Goal: Transaction & Acquisition: Purchase product/service

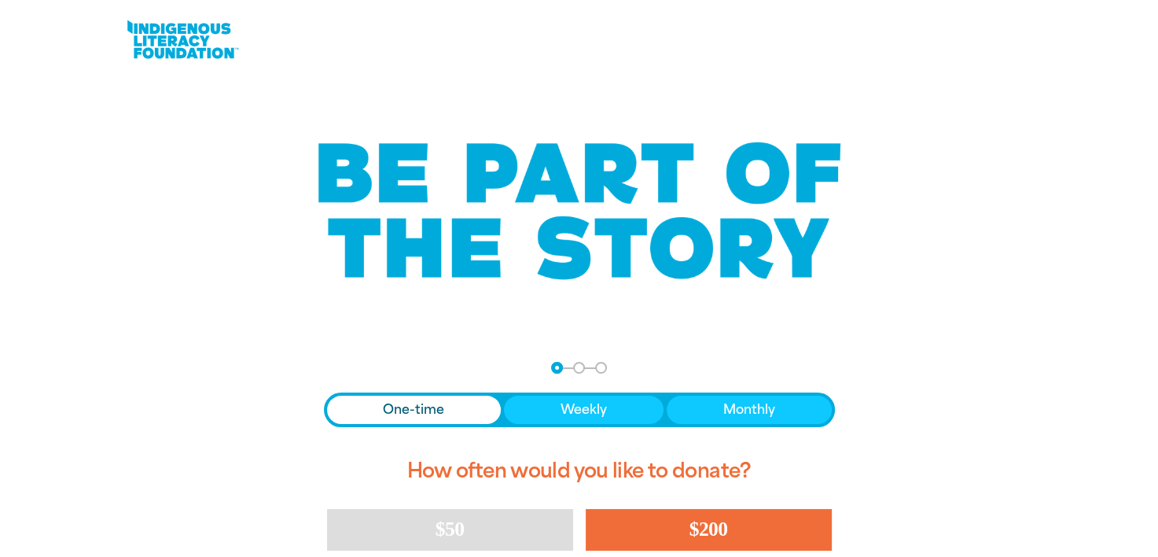
scroll to position [157, 0]
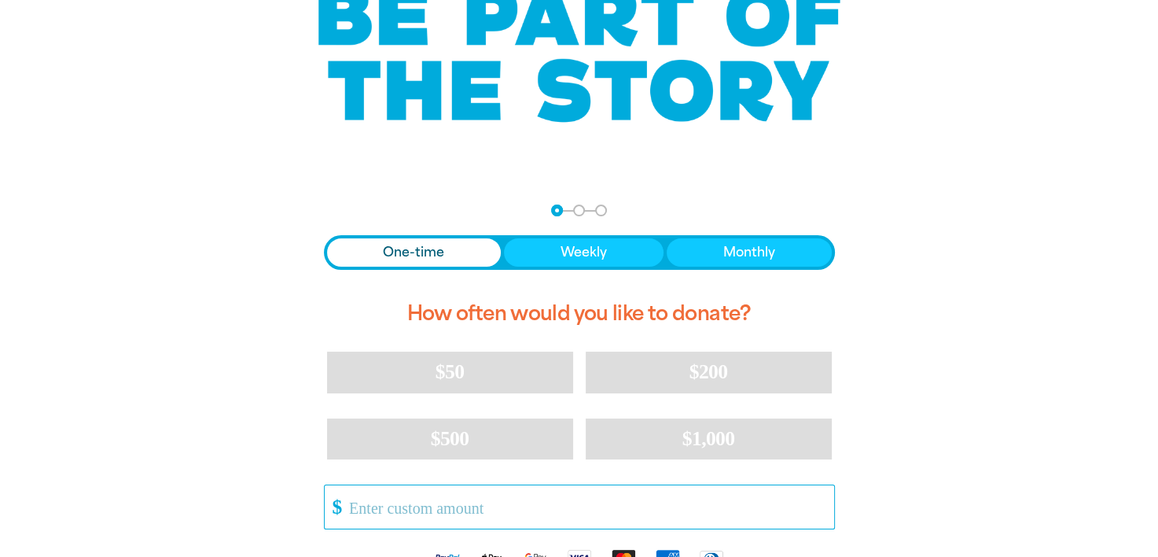
click at [481, 501] on input "Other Amount" at bounding box center [585, 506] width 495 height 43
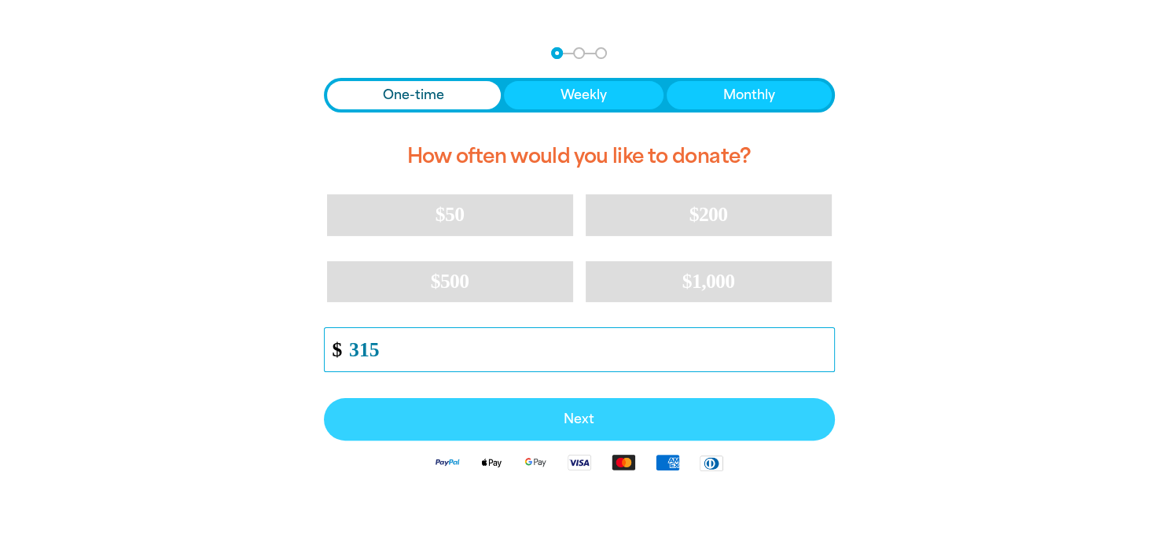
type input "315"
click at [584, 428] on button "Next" at bounding box center [579, 419] width 511 height 42
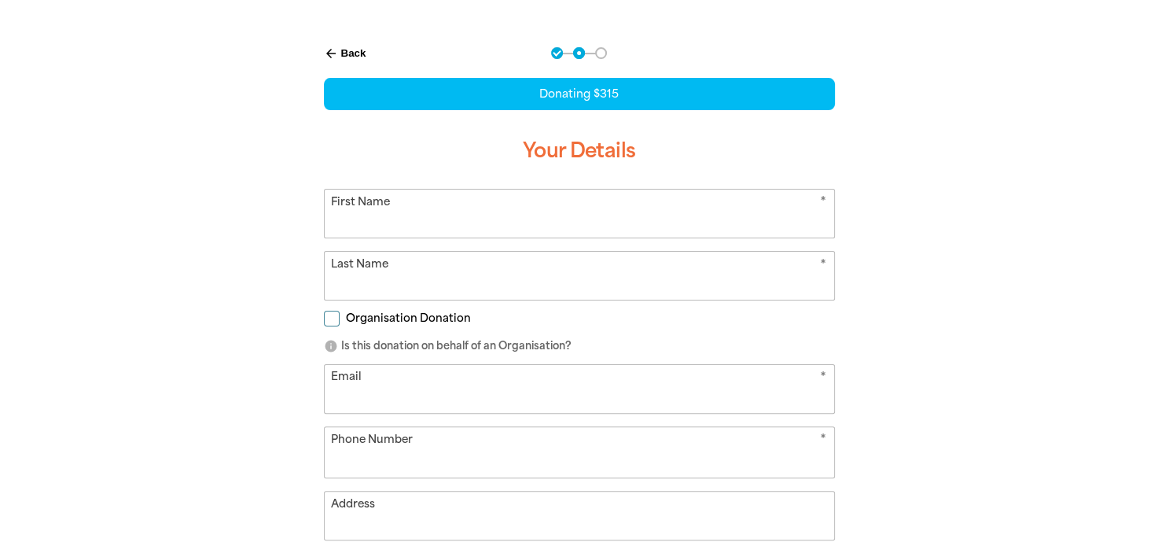
select select "AU"
click at [442, 223] on input "First Name" at bounding box center [580, 213] width 510 height 48
type input "[PERSON_NAME]"
type input "[EMAIL_ADDRESS][DOMAIN_NAME]"
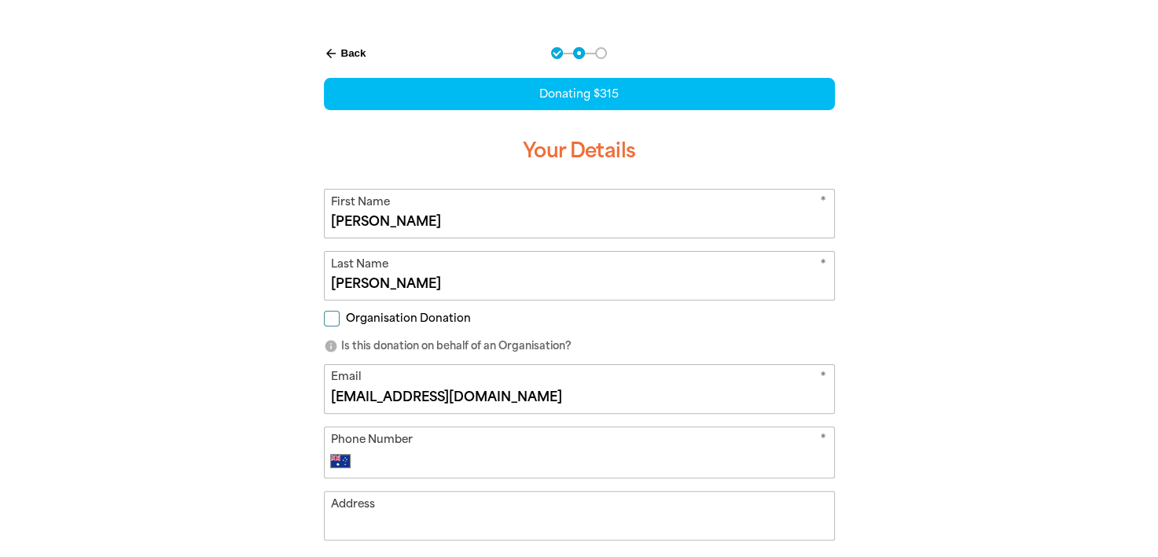
type input "[PHONE_NUMBER]"
type input "[STREET_ADDRESS]. [GEOGRAPHIC_DATA]"
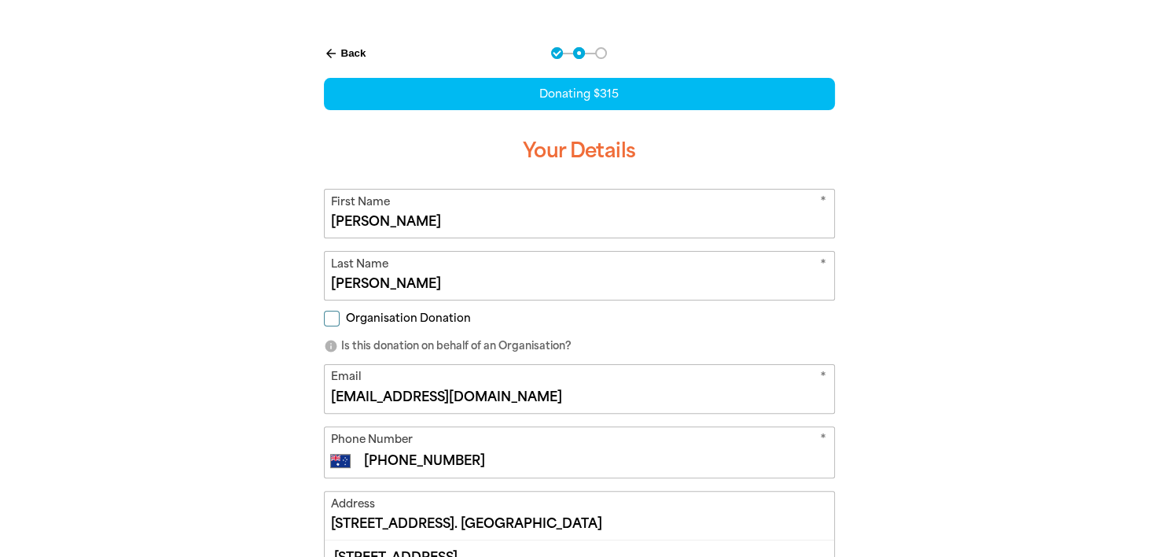
scroll to position [472, 0]
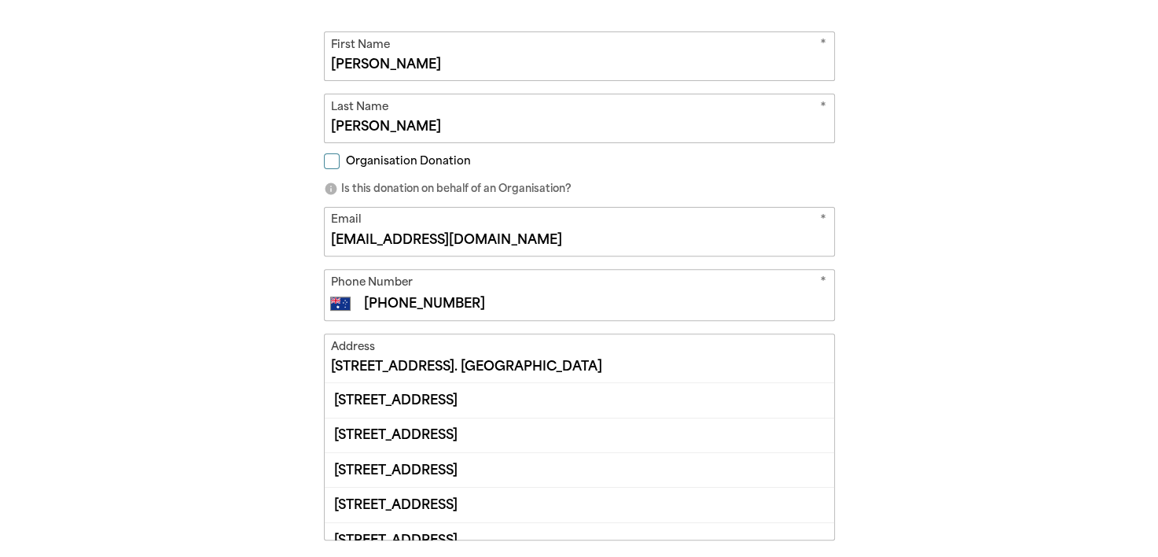
click at [330, 155] on input "Organisation Donation" at bounding box center [332, 161] width 16 height 16
checkbox input "true"
select select "AU"
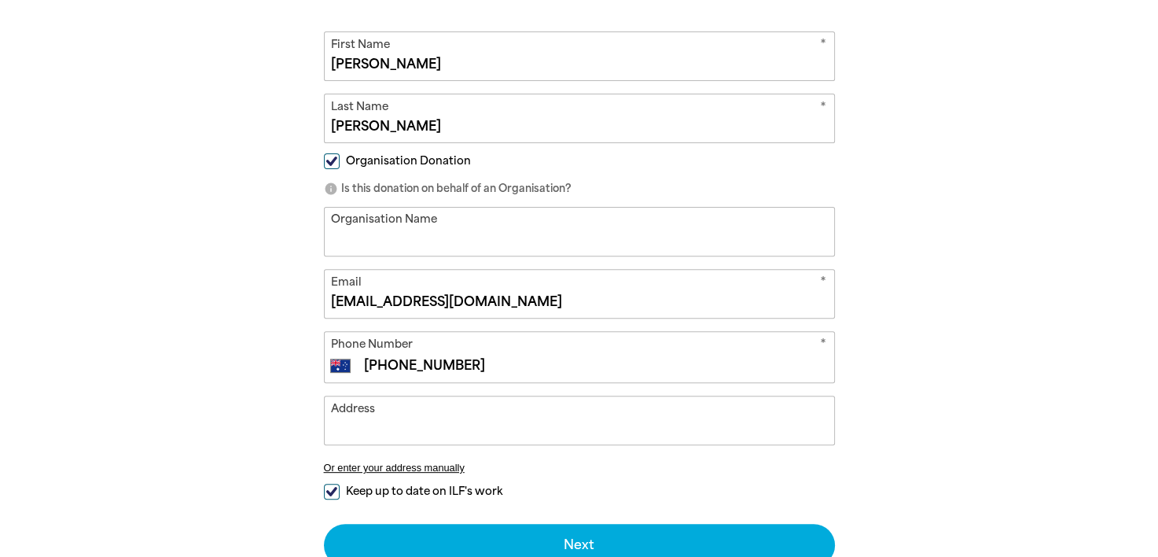
click at [376, 230] on input "Organisation Name" at bounding box center [580, 232] width 510 height 48
type input "[GEOGRAPHIC_DATA]"
type input "[STREET_ADDRESS]. [GEOGRAPHIC_DATA]"
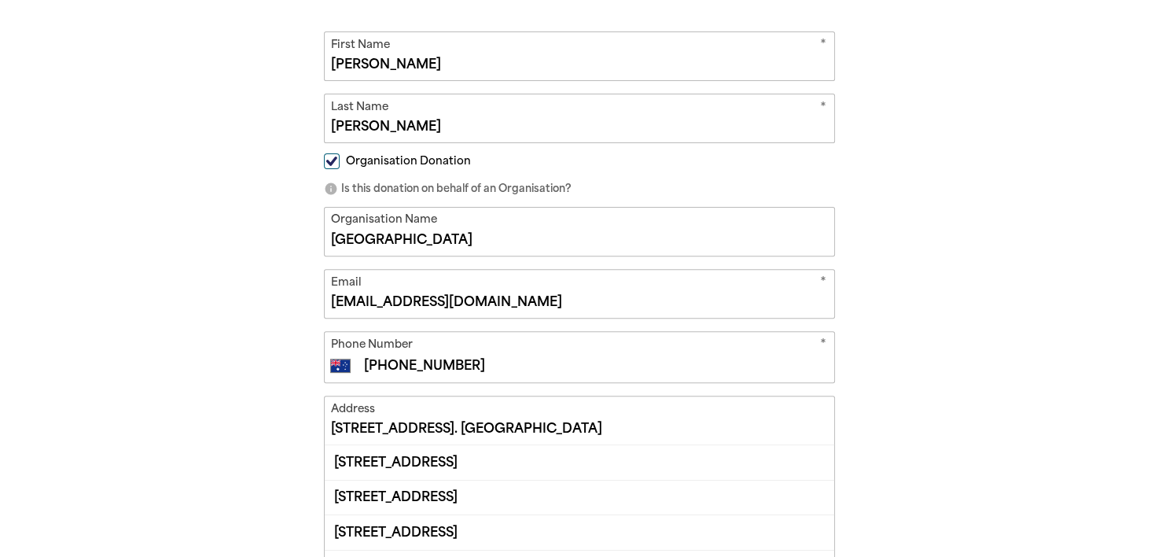
click at [549, 436] on input "[STREET_ADDRESS]. [GEOGRAPHIC_DATA]" at bounding box center [580, 420] width 510 height 48
click at [951, 406] on div "arrow_back Back Step 1 Step 2 Step 3 Donating $315 Your Details * First Name [P…" at bounding box center [580, 345] width 944 height 950
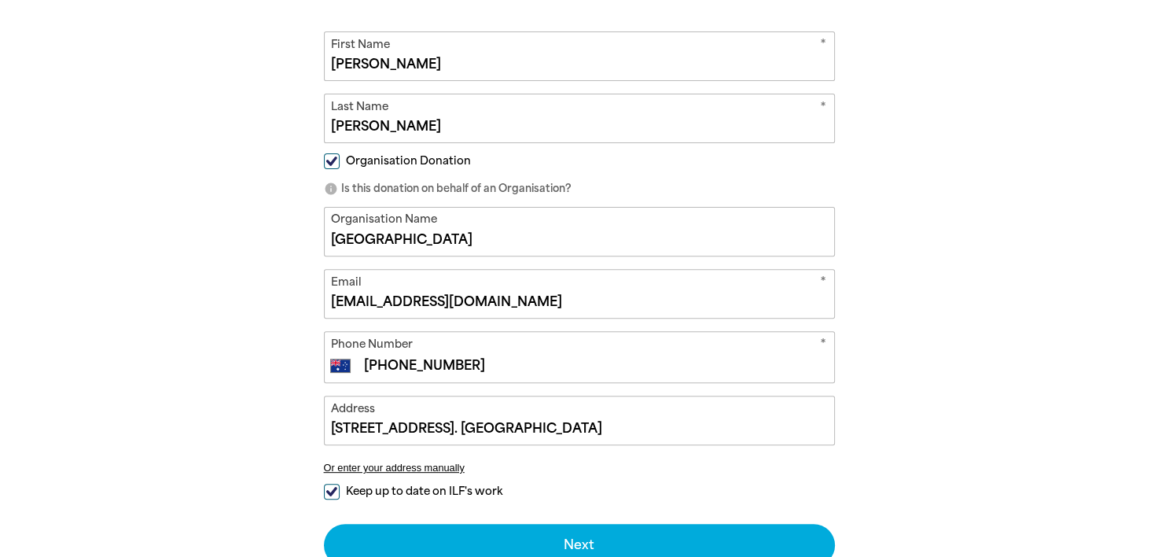
scroll to position [550, 0]
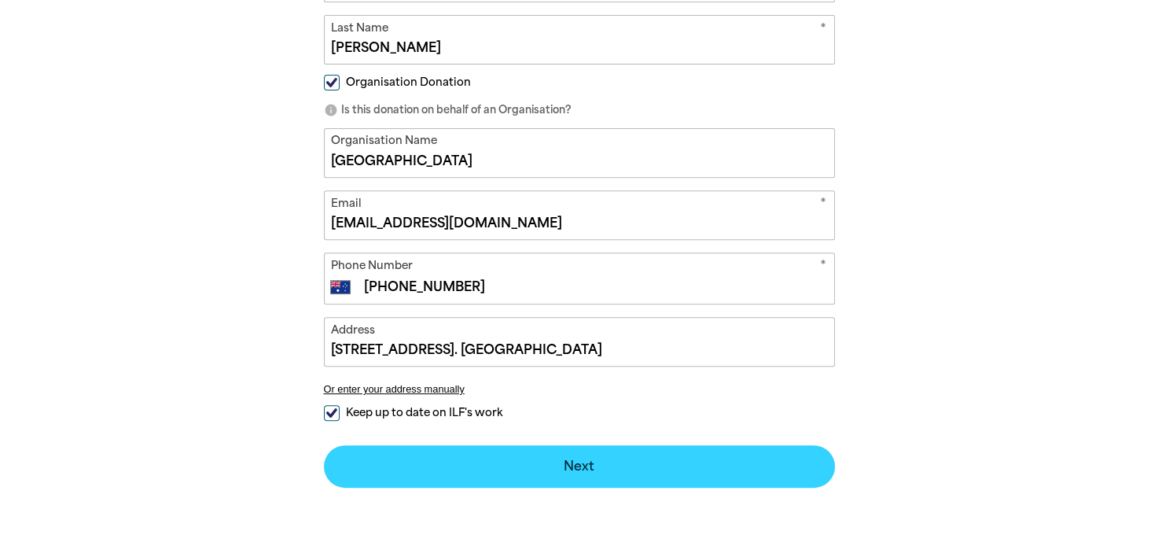
click at [565, 465] on button "Next chevron_right" at bounding box center [579, 466] width 511 height 42
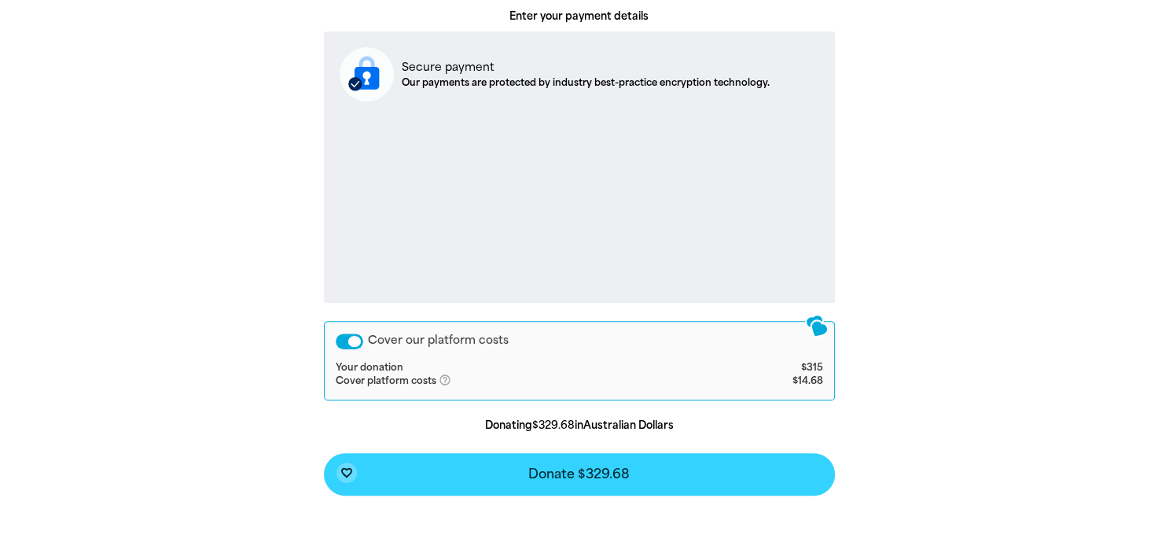
click at [596, 473] on span "Donate $329.68" at bounding box center [578, 474] width 101 height 13
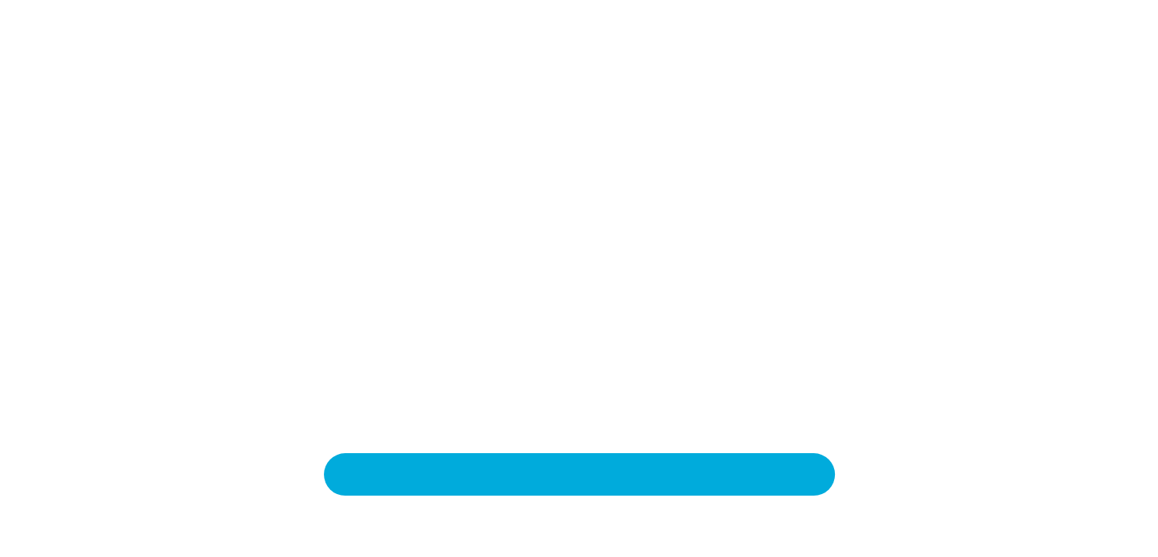
scroll to position [326, 0]
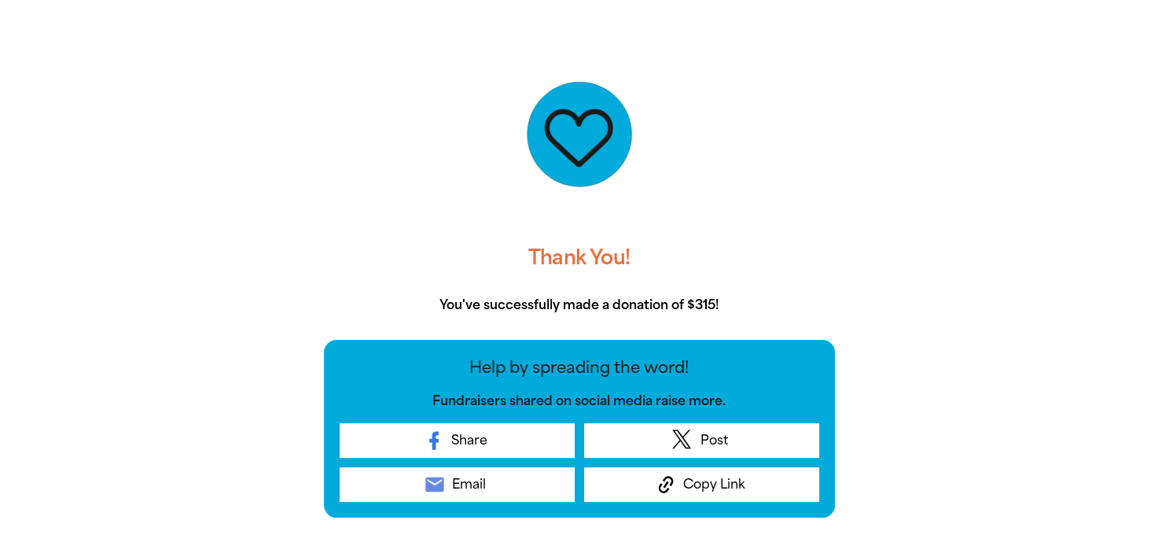
drag, startPoint x: 167, startPoint y: 48, endPoint x: 185, endPoint y: 1, distance: 50.2
click at [167, 48] on div "Thank You! You've successfully made a donation of $315! Help by spreading the w…" at bounding box center [580, 316] width 944 height 599
